Goal: Task Accomplishment & Management: Manage account settings

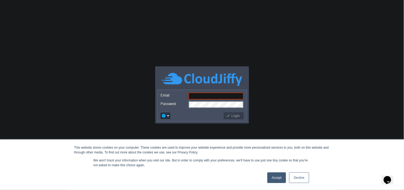
click at [280, 179] on link "Accept" at bounding box center [277, 177] width 19 height 11
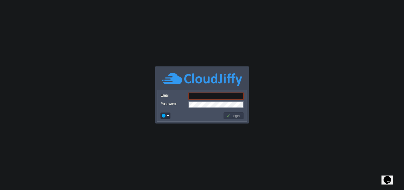
click at [193, 92] on input "Email:" at bounding box center [216, 95] width 55 height 7
paste input "[EMAIL_ADDRESS][DOMAIN_NAME]"
type input "[EMAIL_ADDRESS][DOMAIN_NAME]"
click at [230, 117] on button "Login" at bounding box center [233, 115] width 15 height 5
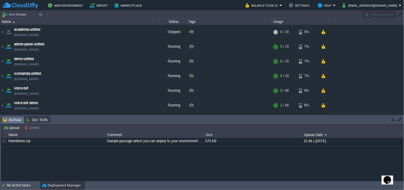
click at [391, 119] on button "button" at bounding box center [393, 119] width 5 height 5
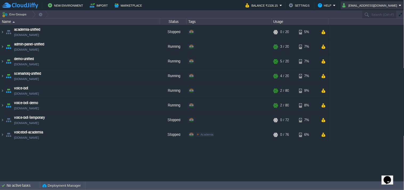
click at [355, 6] on button "[EMAIL_ADDRESS][DOMAIN_NAME]" at bounding box center [371, 5] width 56 height 6
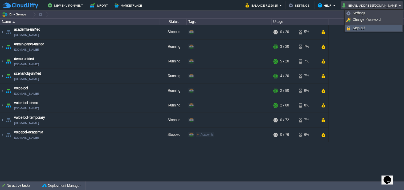
click at [360, 27] on span "Sign out" at bounding box center [359, 28] width 13 height 4
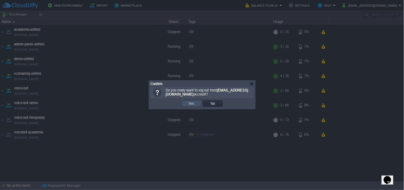
click at [193, 103] on button "Yes" at bounding box center [191, 103] width 9 height 5
